Goal: Task Accomplishment & Management: Use online tool/utility

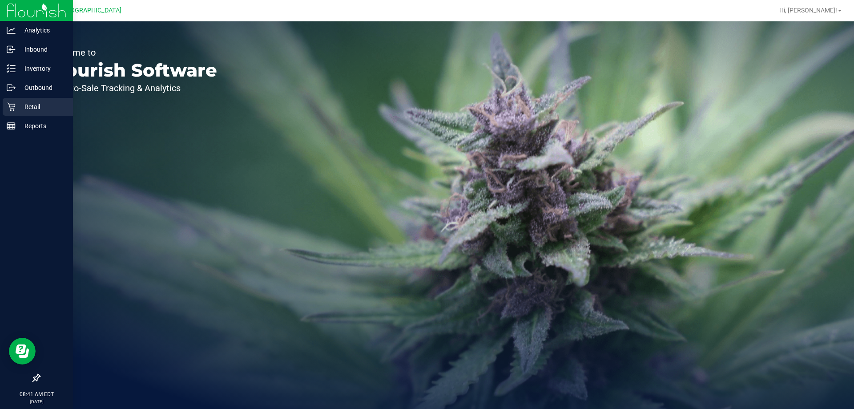
click at [38, 111] on p "Retail" at bounding box center [42, 106] width 53 height 11
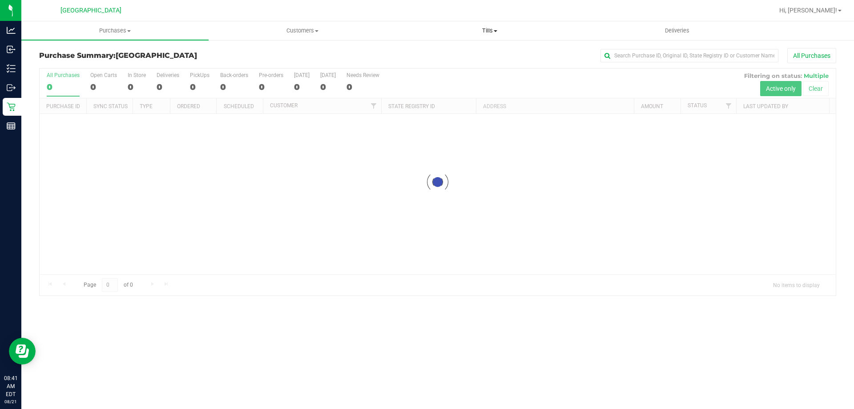
click at [493, 25] on uib-tab-heading "Tills Manage tills Reconcile e-payments" at bounding box center [490, 31] width 186 height 18
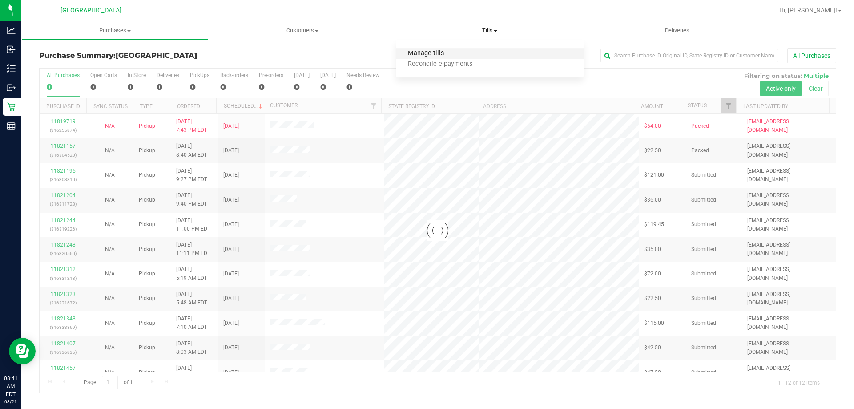
click at [453, 53] on span "Manage tills" at bounding box center [426, 54] width 60 height 8
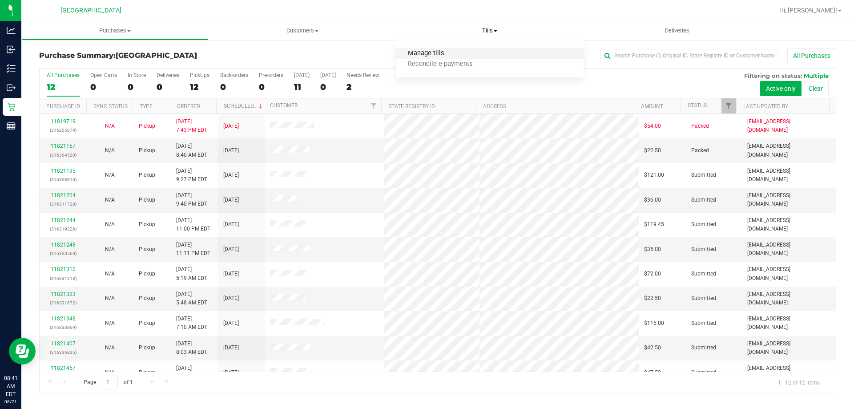
click at [417, 54] on span "Manage tills" at bounding box center [426, 54] width 60 height 8
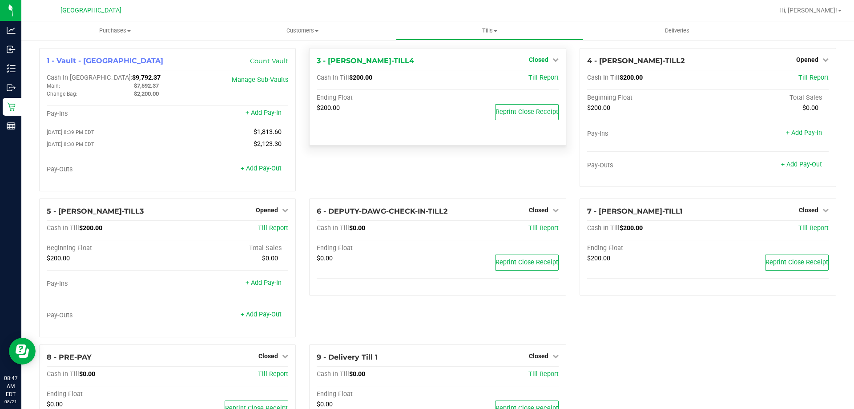
click at [553, 61] on icon at bounding box center [556, 60] width 6 height 6
click at [546, 79] on link "Open Till" at bounding box center [539, 78] width 24 height 7
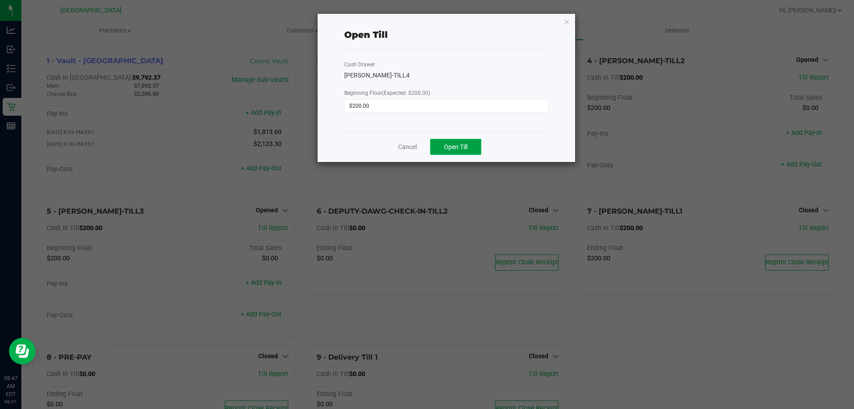
click at [449, 143] on span "Open Till" at bounding box center [456, 146] width 24 height 7
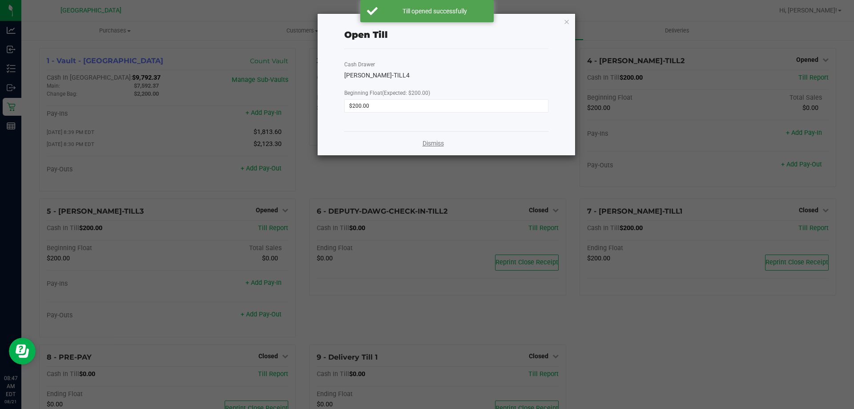
click at [429, 146] on link "Dismiss" at bounding box center [433, 143] width 21 height 9
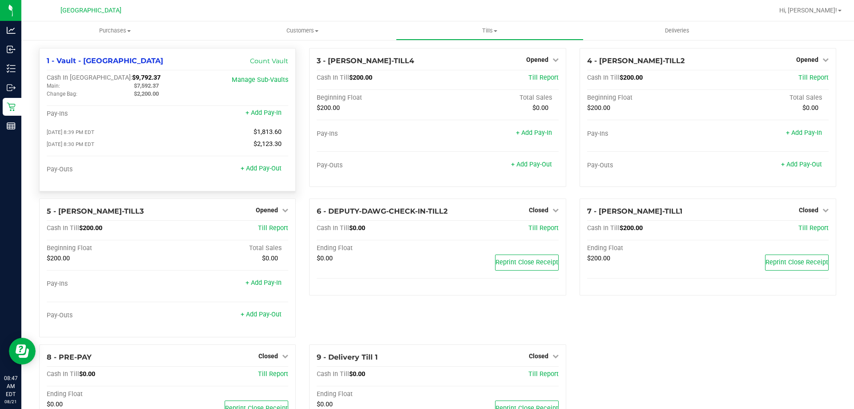
drag, startPoint x: 116, startPoint y: 77, endPoint x: 89, endPoint y: 77, distance: 26.7
click at [132, 77] on span "$9,792.37" at bounding box center [146, 78] width 28 height 8
copy span "9,792.37"
